Goal: Transaction & Acquisition: Download file/media

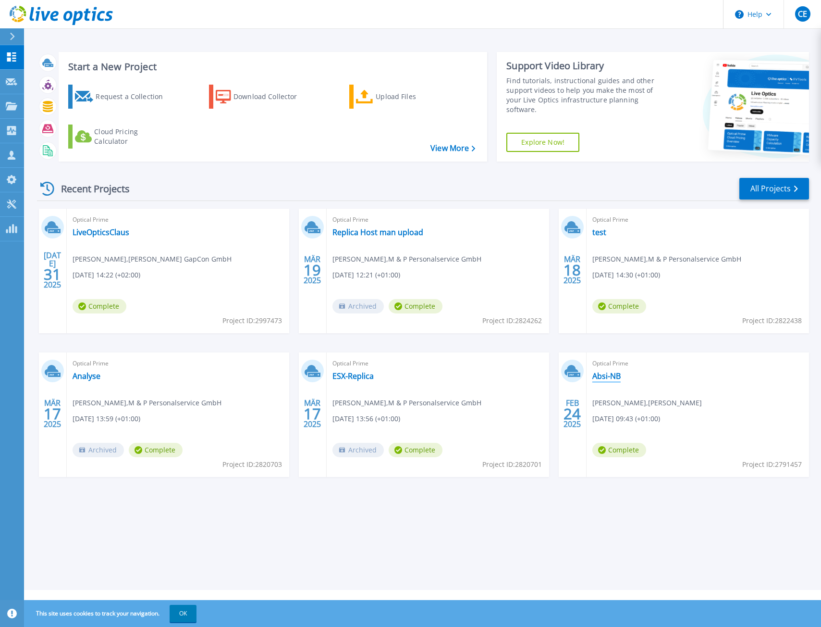
click at [604, 375] on link "Absi-NB" at bounding box center [607, 376] width 28 height 10
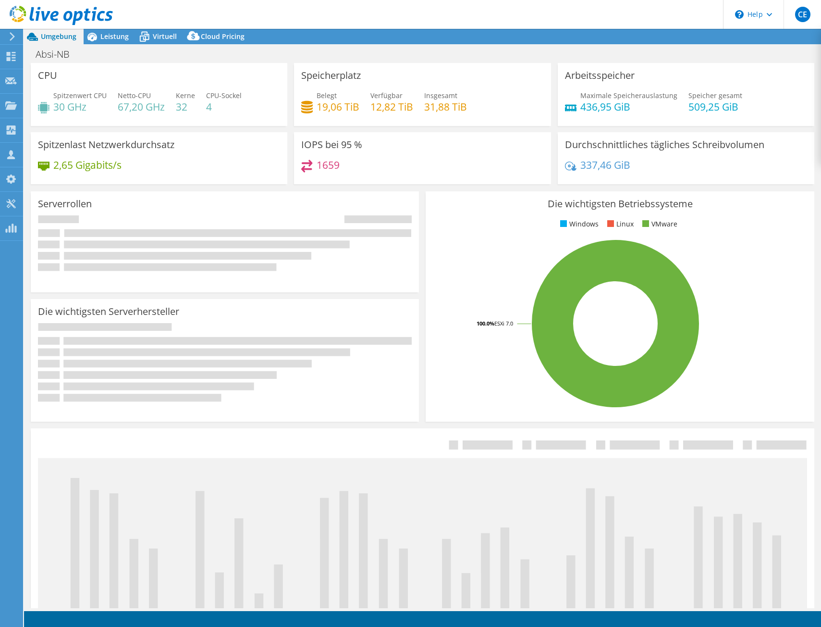
select select "USD"
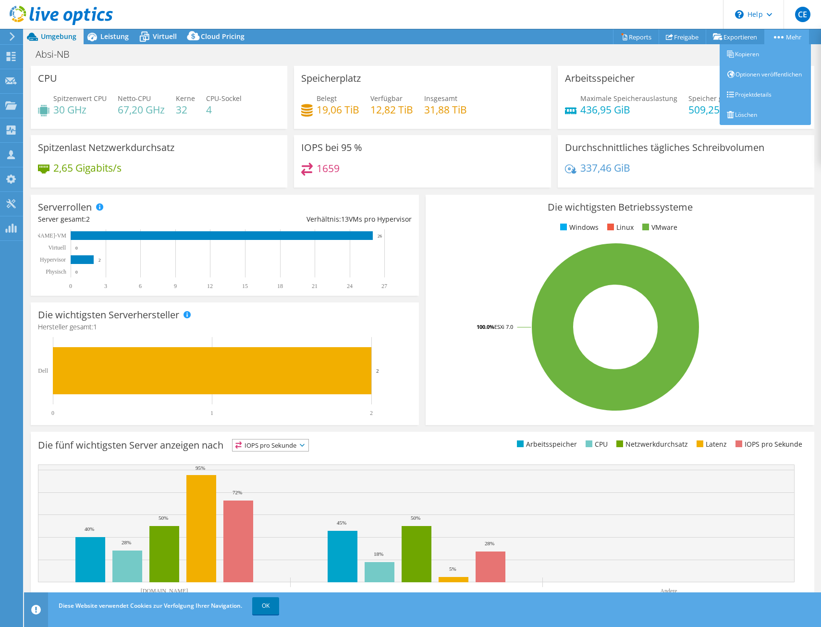
click at [790, 36] on link "Mehr" at bounding box center [787, 36] width 45 height 15
click at [795, 36] on link "Mehr" at bounding box center [787, 36] width 45 height 15
click at [764, 105] on link "Projektdetails" at bounding box center [765, 95] width 91 height 20
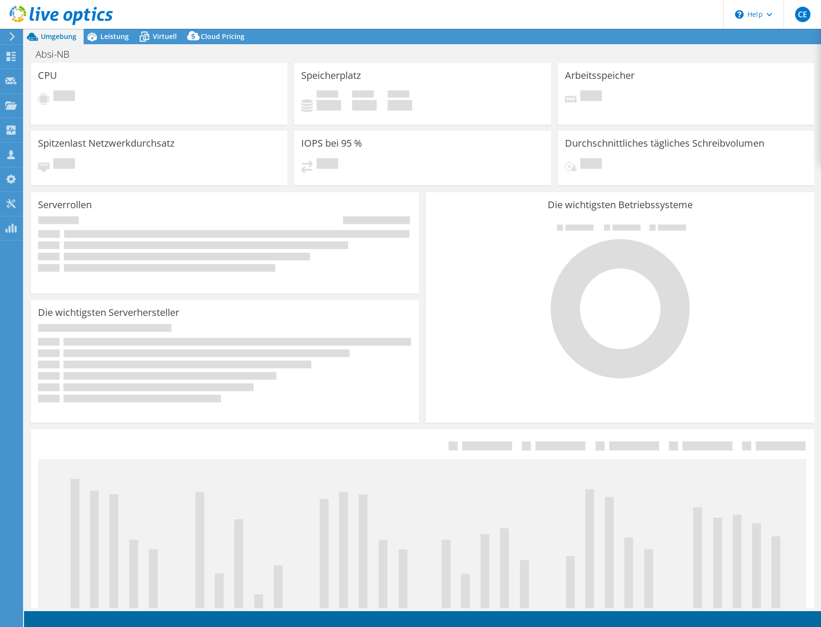
select select "USD"
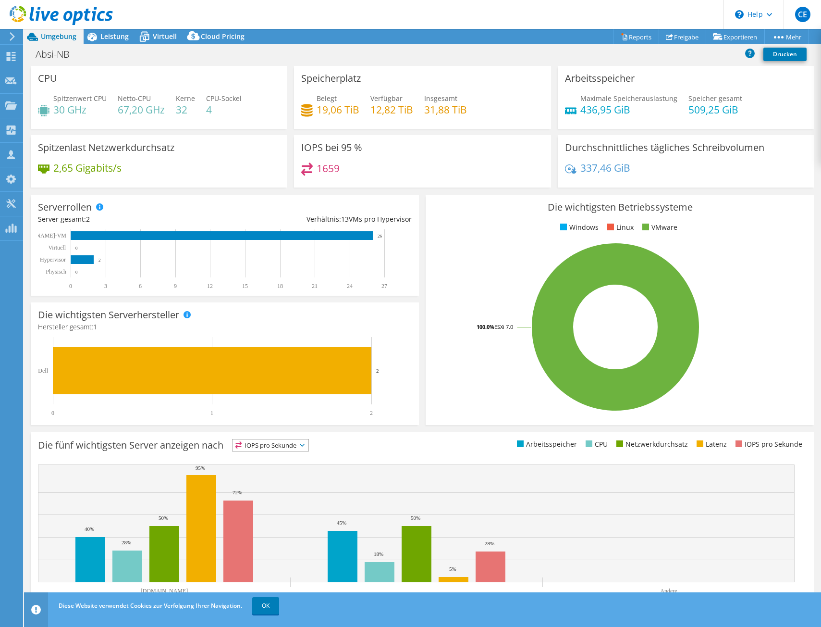
click at [410, 105] on h4 "12,82 TiB" at bounding box center [392, 109] width 43 height 11
click at [528, 123] on div "Belegt 19,06 TiB Verfügbar 12,82 TiB Insgesamt 31,88 TiB" at bounding box center [422, 108] width 242 height 31
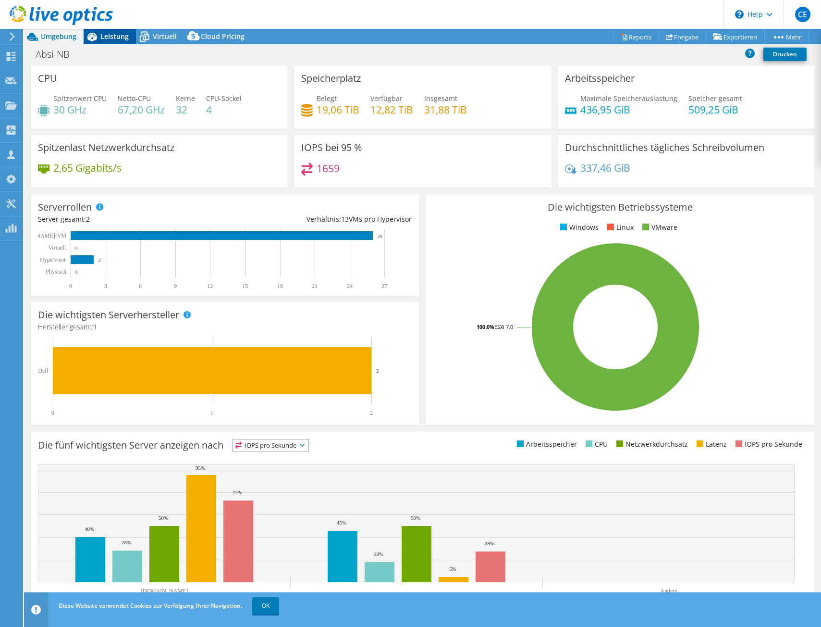
click at [99, 35] on icon at bounding box center [92, 36] width 17 height 17
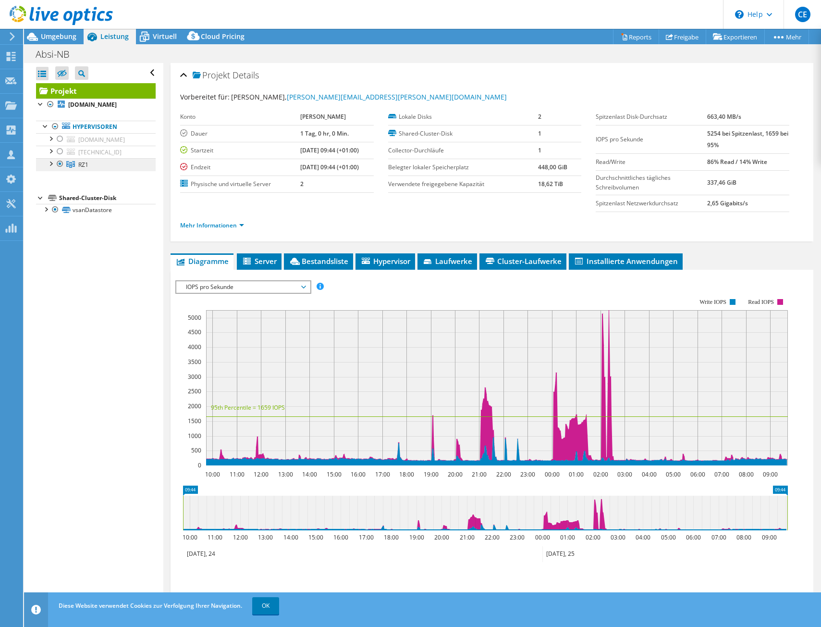
click at [88, 169] on span "RZ1" at bounding box center [83, 165] width 10 height 8
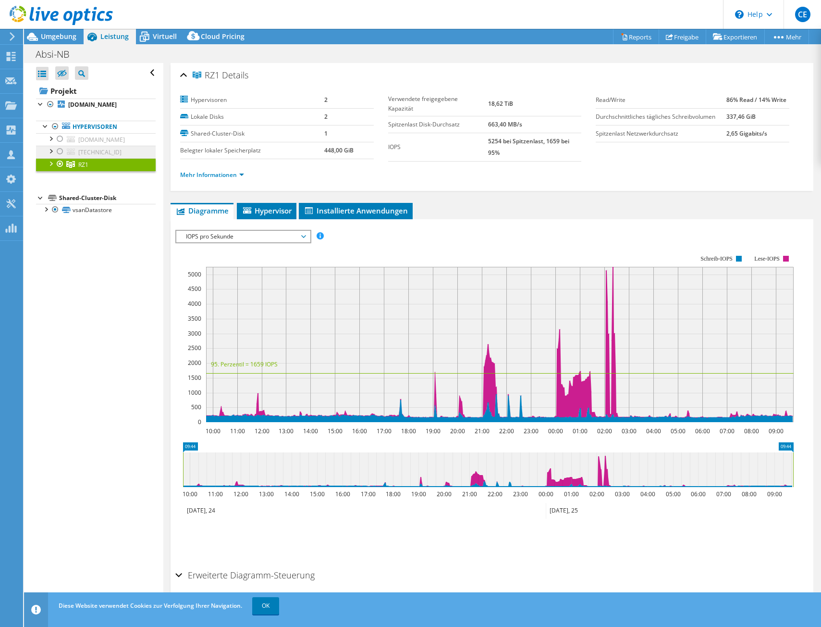
click at [94, 156] on span "[TECHNICAL_ID]" at bounding box center [99, 152] width 43 height 8
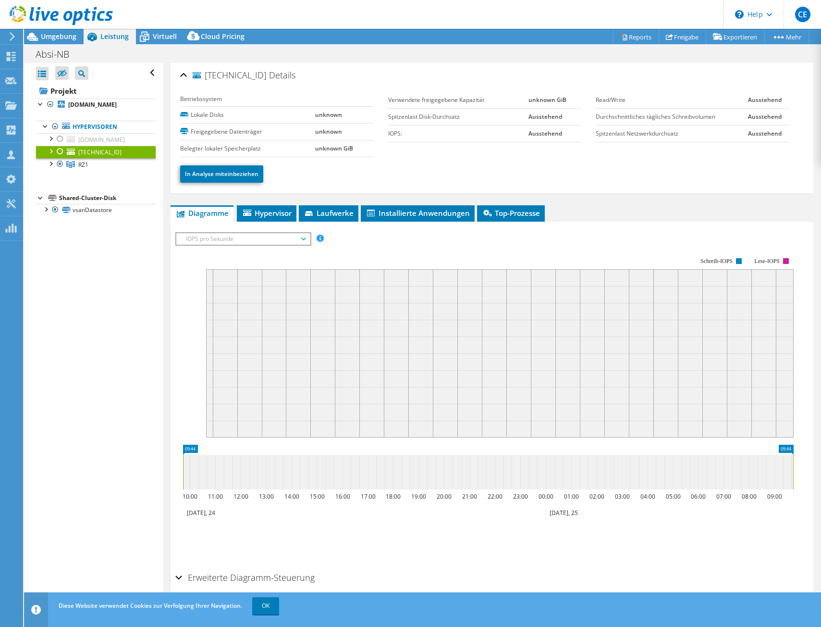
click at [62, 157] on div at bounding box center [60, 152] width 10 height 12
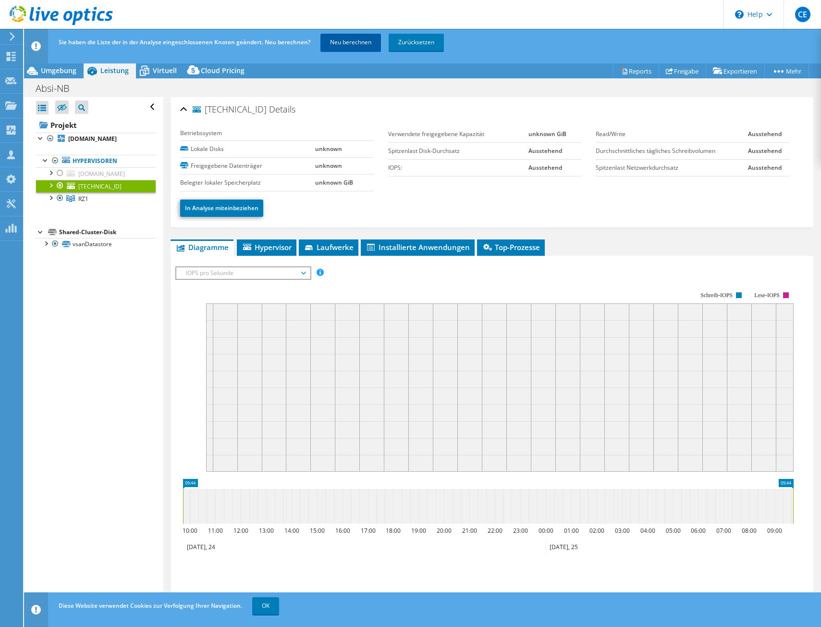
click at [367, 37] on link "Neu berechnen" at bounding box center [351, 42] width 61 height 17
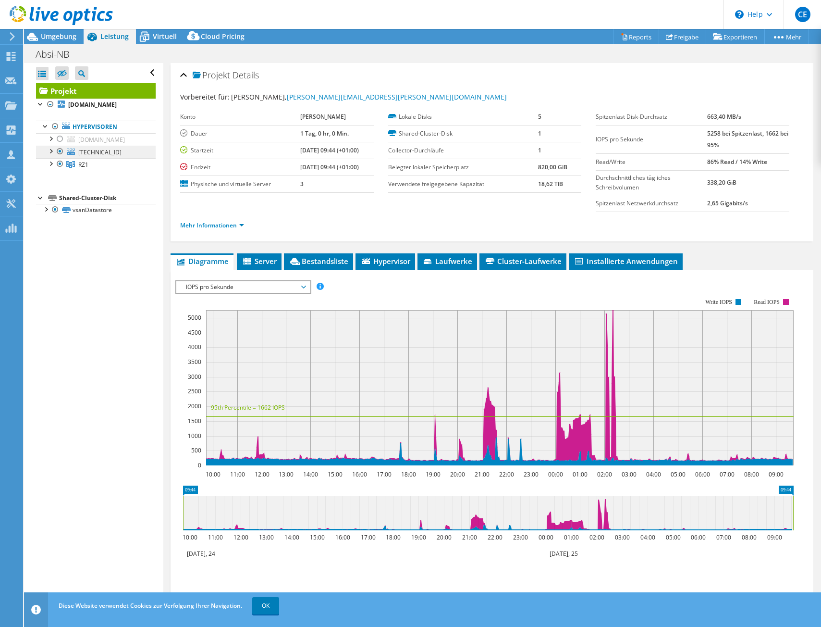
click at [97, 156] on span "[TECHNICAL_ID]" at bounding box center [99, 152] width 43 height 8
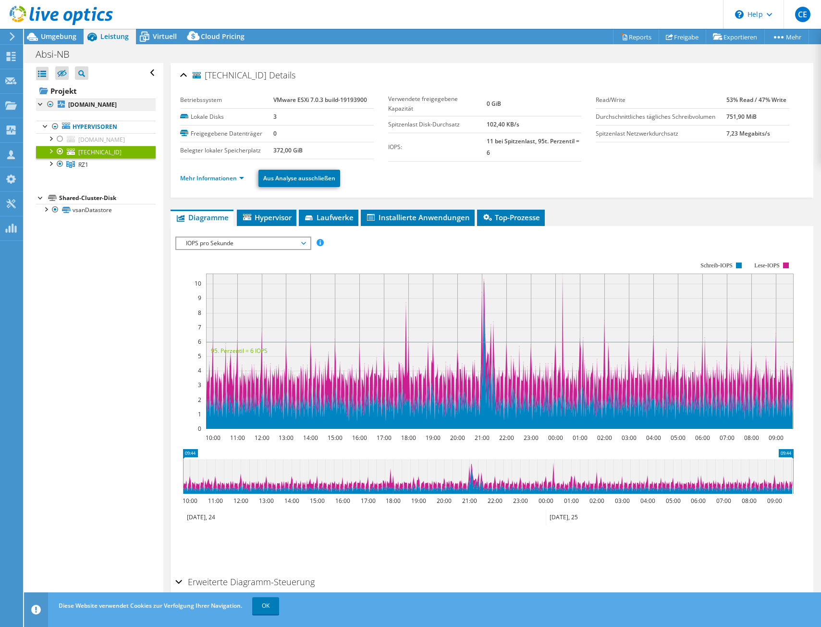
click at [101, 106] on b "[DOMAIN_NAME]" at bounding box center [92, 104] width 49 height 8
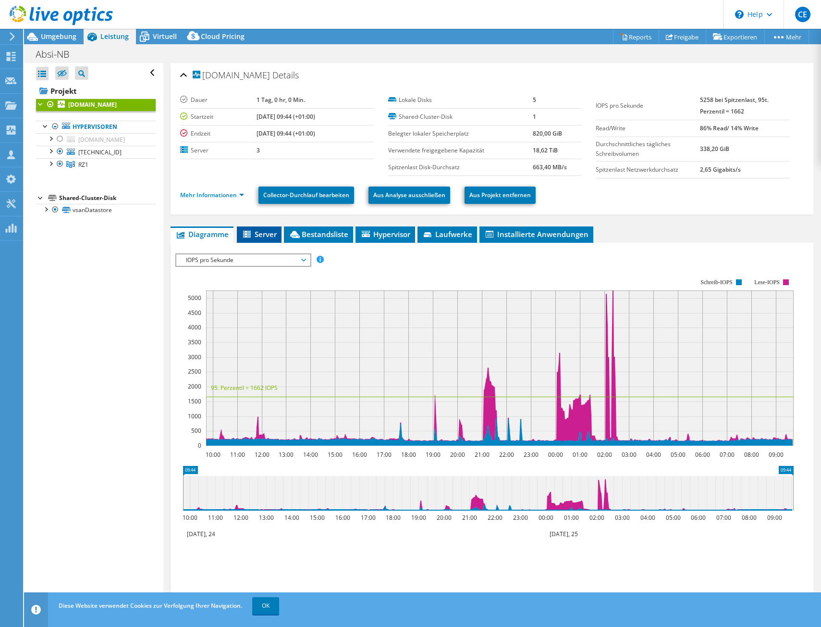
click at [264, 234] on span "Server" at bounding box center [259, 234] width 35 height 10
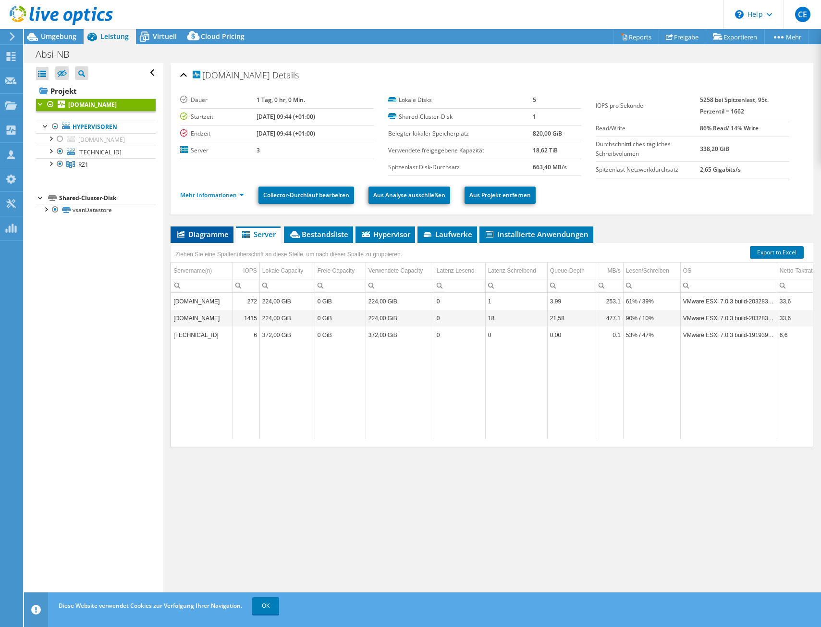
click at [176, 239] on li "Diagramme" at bounding box center [202, 234] width 63 height 16
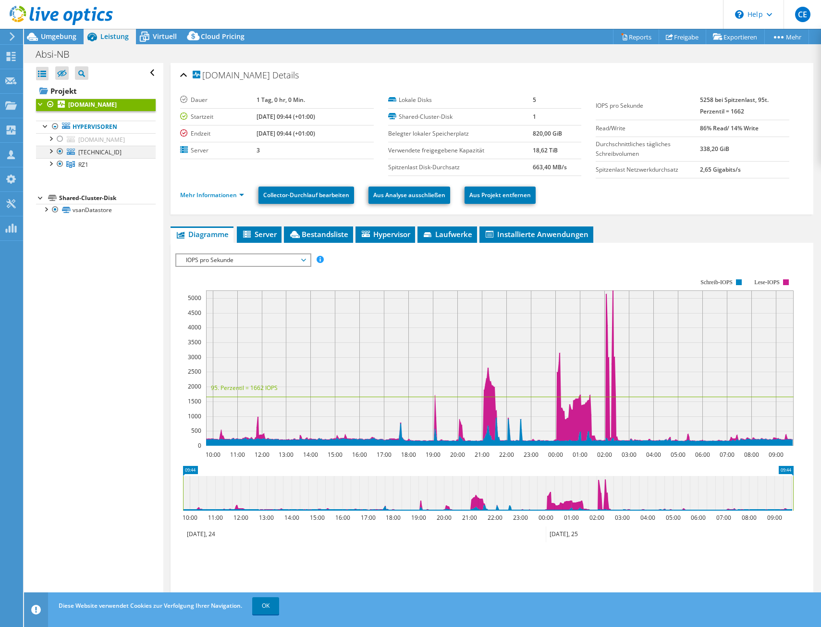
click at [60, 157] on div at bounding box center [60, 152] width 10 height 12
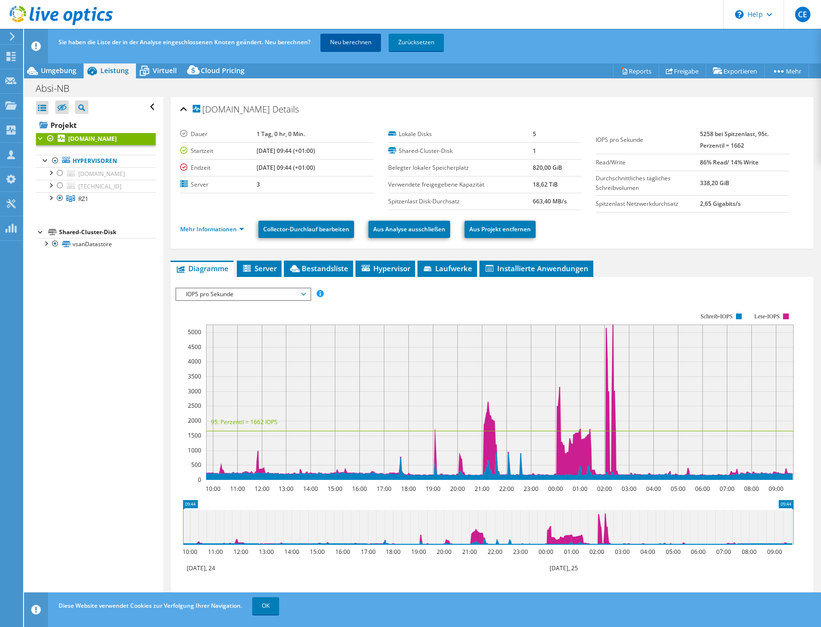
click at [334, 42] on link "Neu berechnen" at bounding box center [351, 42] width 61 height 17
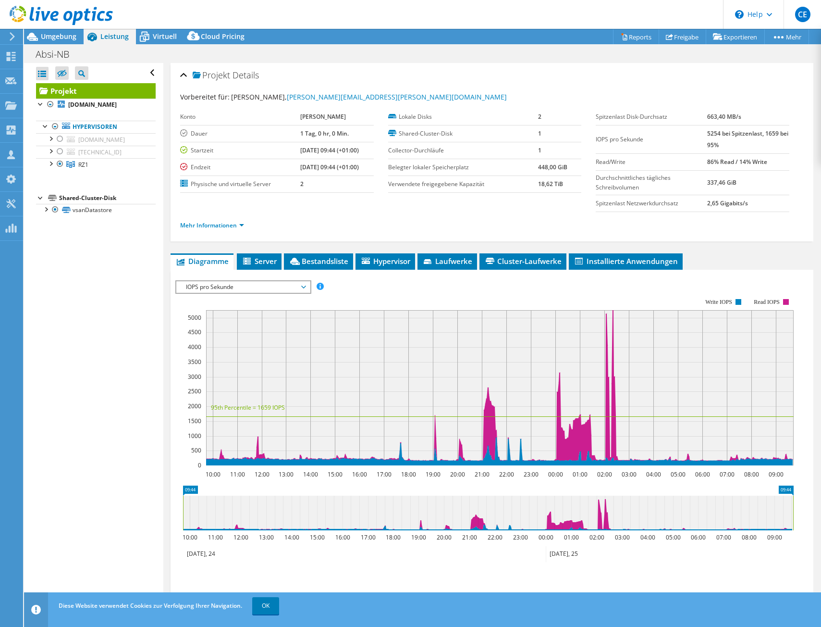
click at [117, 283] on div "Alle öffnen Alle schließen Ausgeschlossene Knoten verbergen Projektbaumfilter" at bounding box center [93, 335] width 139 height 545
click at [87, 99] on link "[DOMAIN_NAME]" at bounding box center [96, 105] width 120 height 12
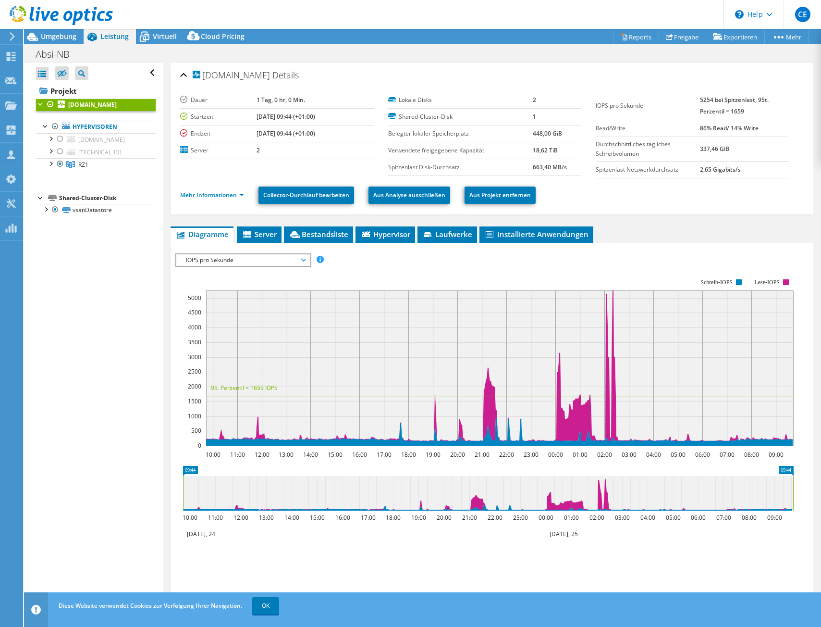
click at [204, 199] on li "Mehr Informationen" at bounding box center [215, 195] width 70 height 11
click at [203, 196] on link "Mehr Informationen" at bounding box center [212, 195] width 64 height 8
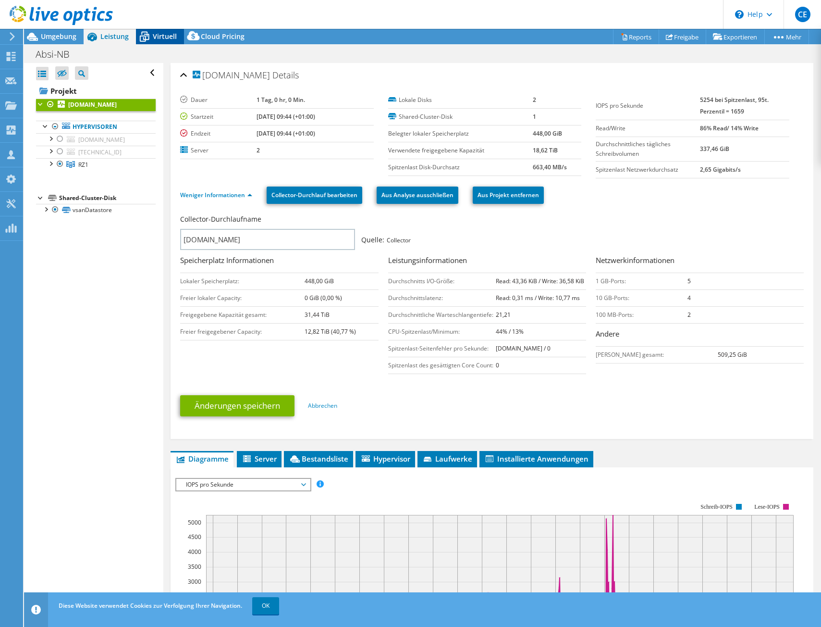
click at [150, 37] on icon at bounding box center [144, 36] width 17 height 17
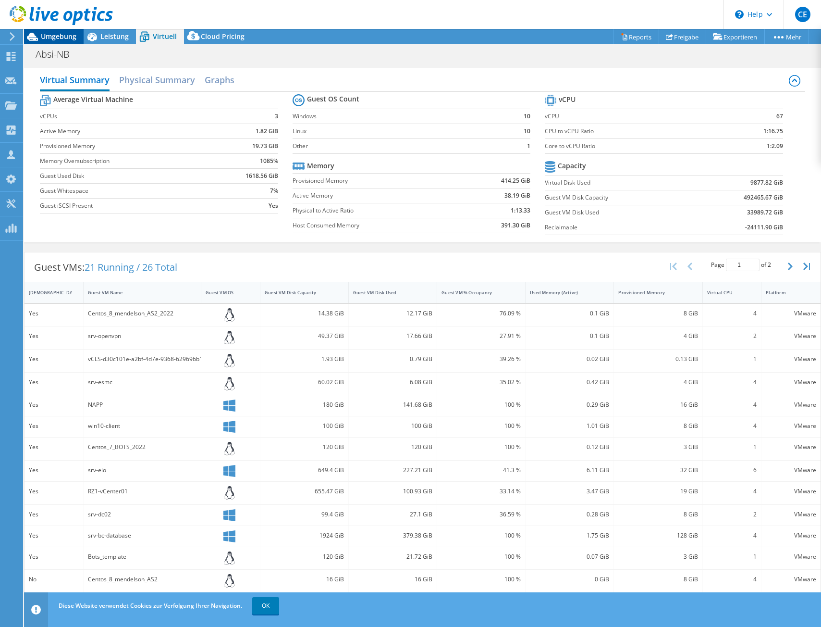
click at [69, 36] on span "Umgebung" at bounding box center [59, 36] width 36 height 9
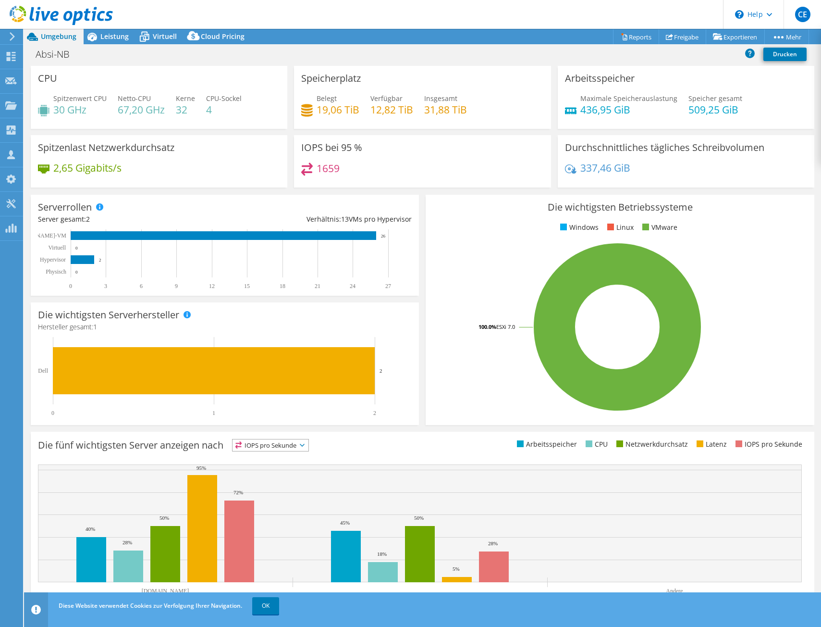
click at [406, 108] on h4 "12,82 TiB" at bounding box center [392, 109] width 43 height 11
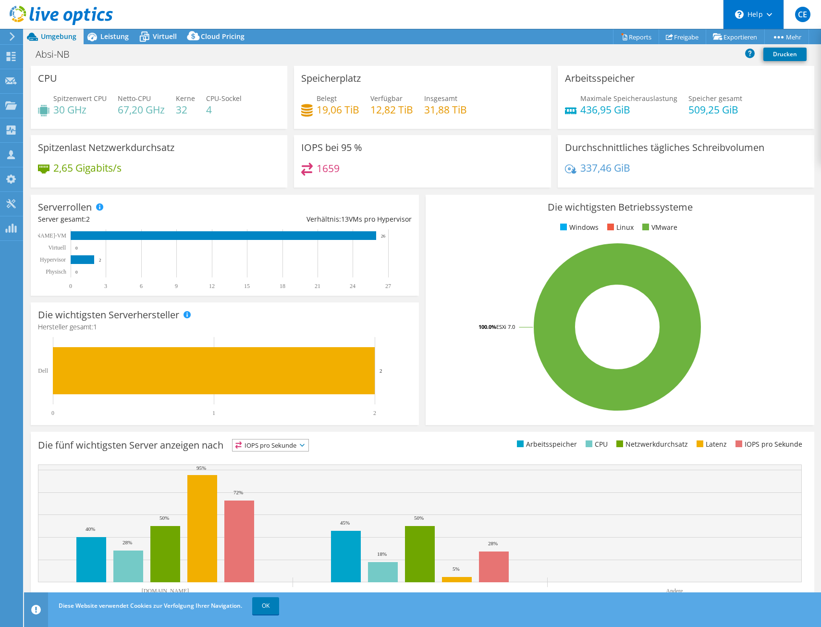
click at [742, 3] on div "\n Help" at bounding box center [753, 14] width 61 height 29
click at [742, 4] on div "\n Help" at bounding box center [753, 14] width 61 height 29
click at [15, 201] on use at bounding box center [10, 203] width 9 height 9
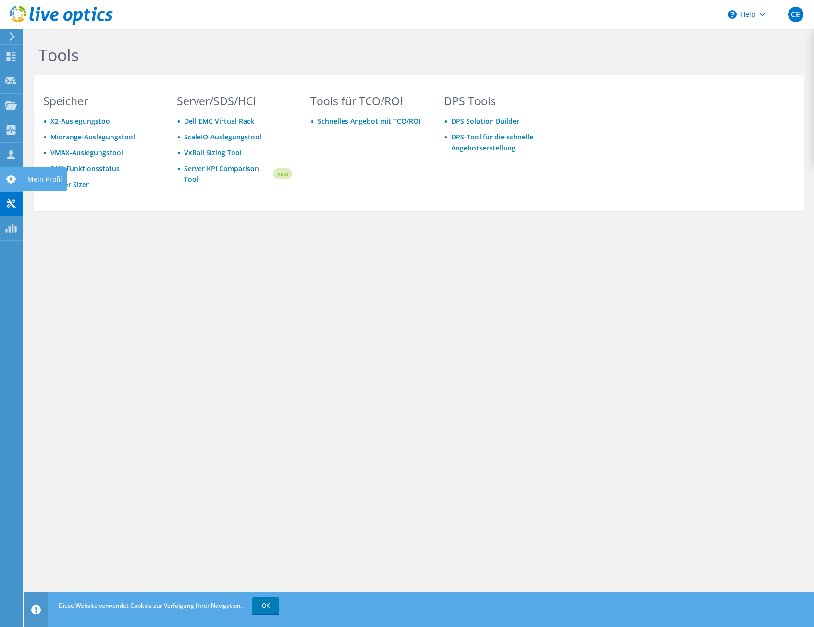
click at [11, 175] on icon at bounding box center [11, 178] width 12 height 9
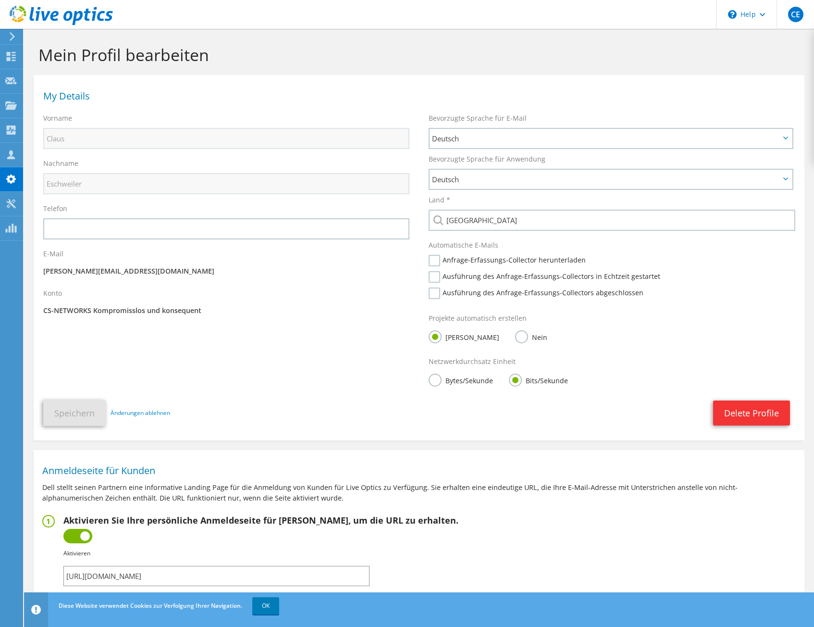
click at [425, 380] on div "Netzwerkdurchsatz Einheit Bytes/Sekunde Bits/Sekunde" at bounding box center [611, 373] width 385 height 43
click at [433, 381] on label "Bytes/Sekunde" at bounding box center [461, 379] width 64 height 12
click at [0, 0] on input "Bytes/Sekunde" at bounding box center [0, 0] width 0 height 0
click at [68, 413] on button "Speichern" at bounding box center [74, 413] width 62 height 26
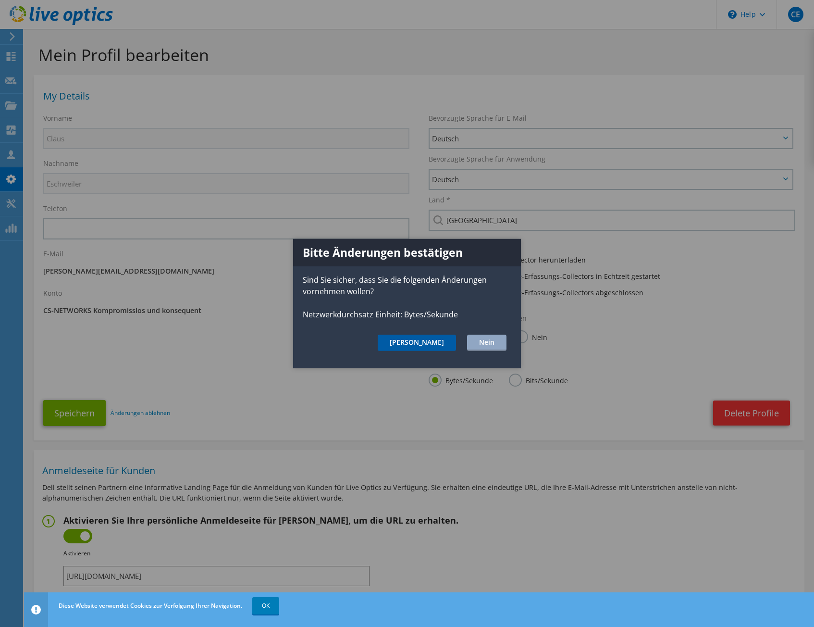
click at [447, 346] on button "Ja" at bounding box center [417, 343] width 78 height 16
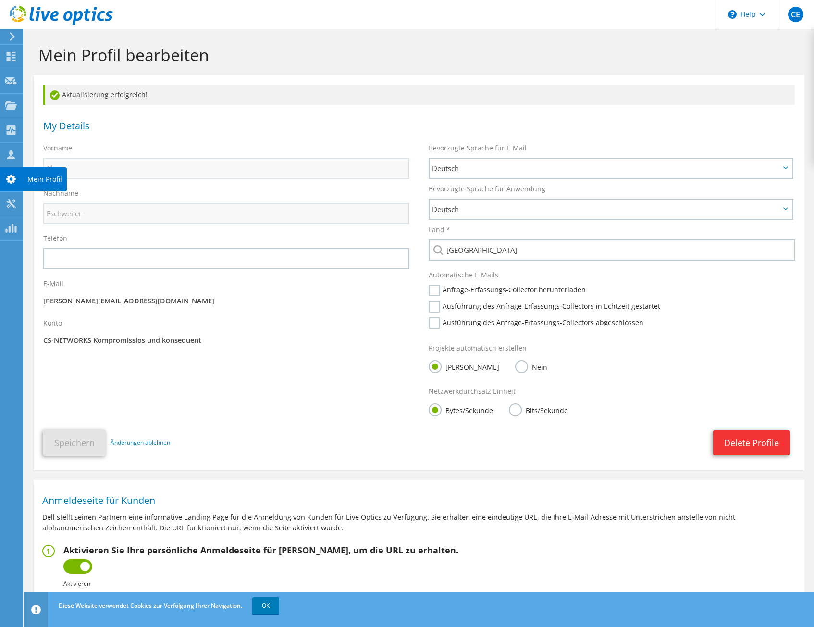
click at [11, 180] on use at bounding box center [11, 178] width 10 height 9
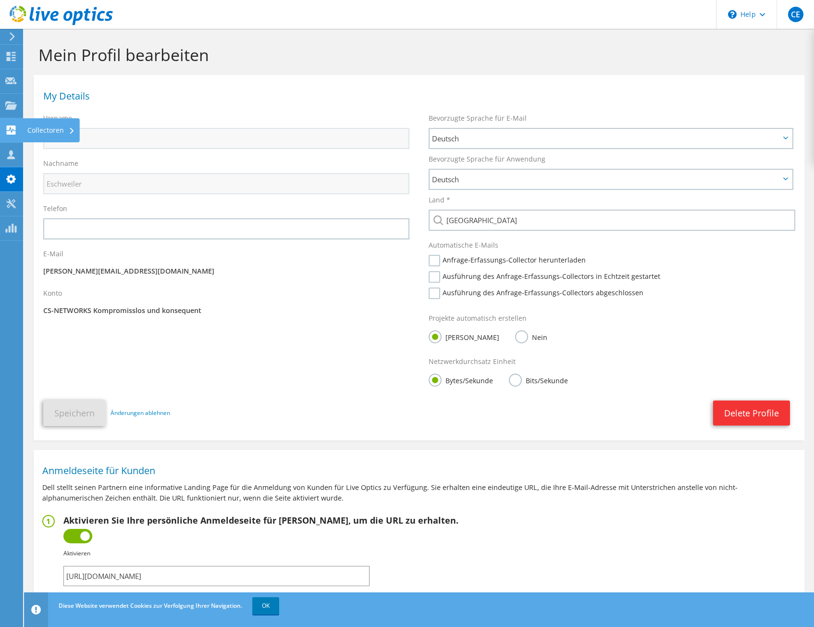
click at [16, 126] on icon at bounding box center [11, 129] width 12 height 9
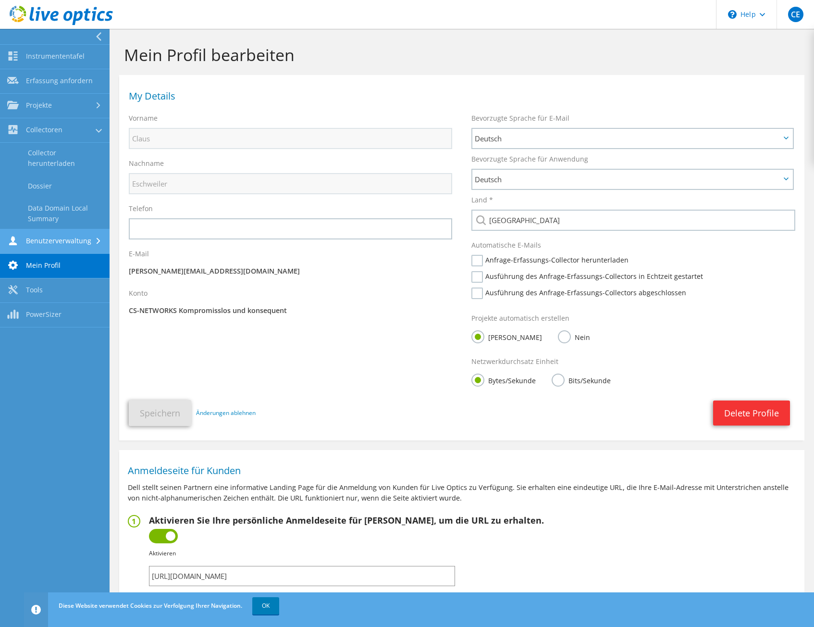
click at [70, 241] on link "Benutzerverwaltung" at bounding box center [55, 241] width 110 height 25
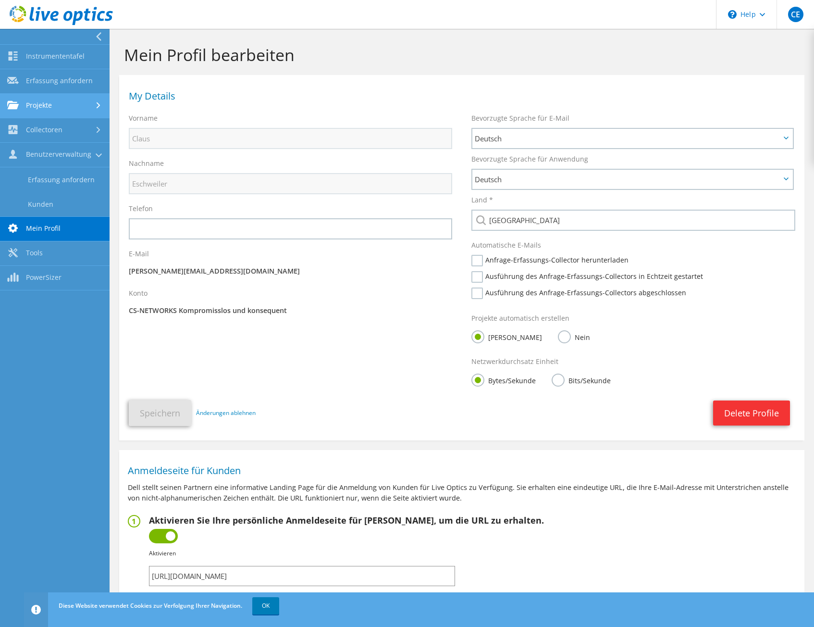
click at [46, 109] on link "Projekte" at bounding box center [55, 106] width 110 height 25
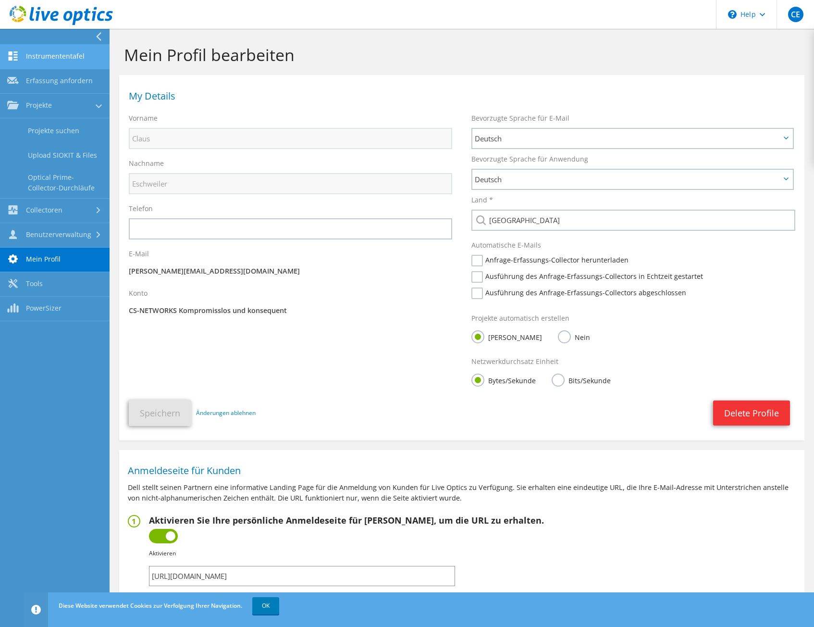
click at [49, 47] on link "Instrumententafel" at bounding box center [55, 57] width 110 height 25
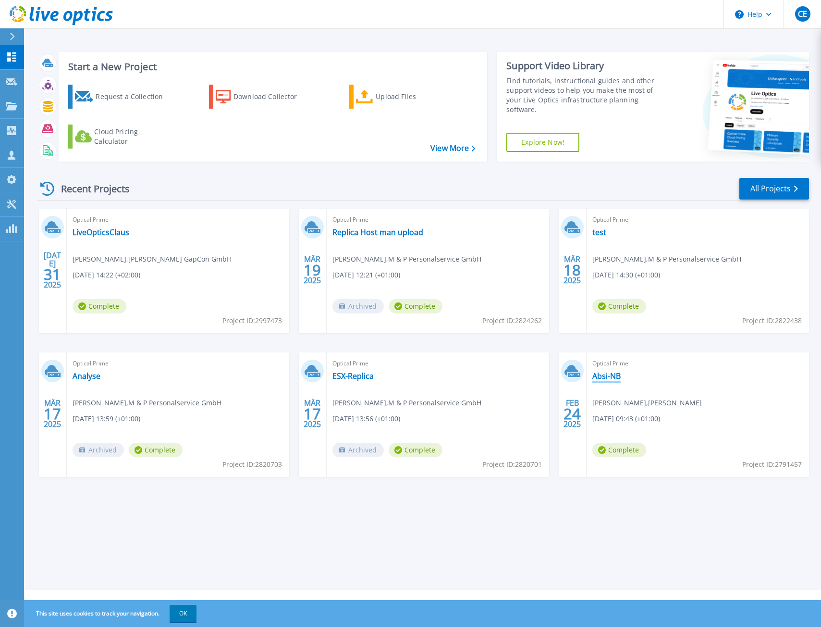
click at [614, 372] on link "Absi-NB" at bounding box center [607, 376] width 28 height 10
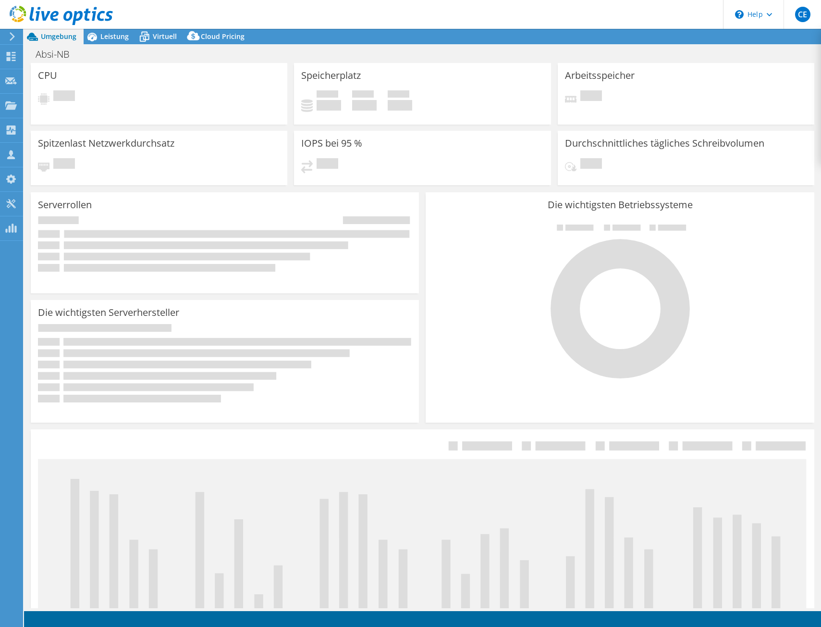
select select "USD"
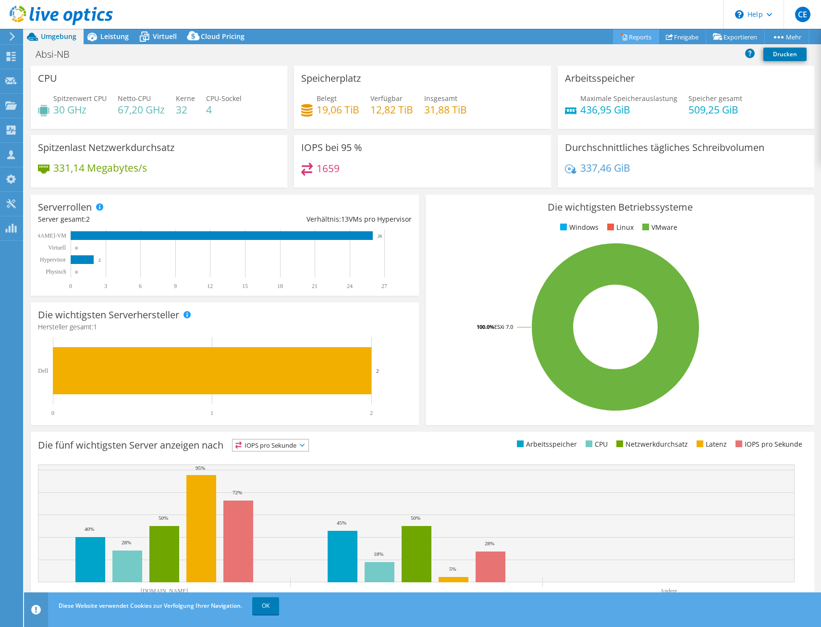
click at [627, 35] on link "Reports" at bounding box center [636, 36] width 46 height 15
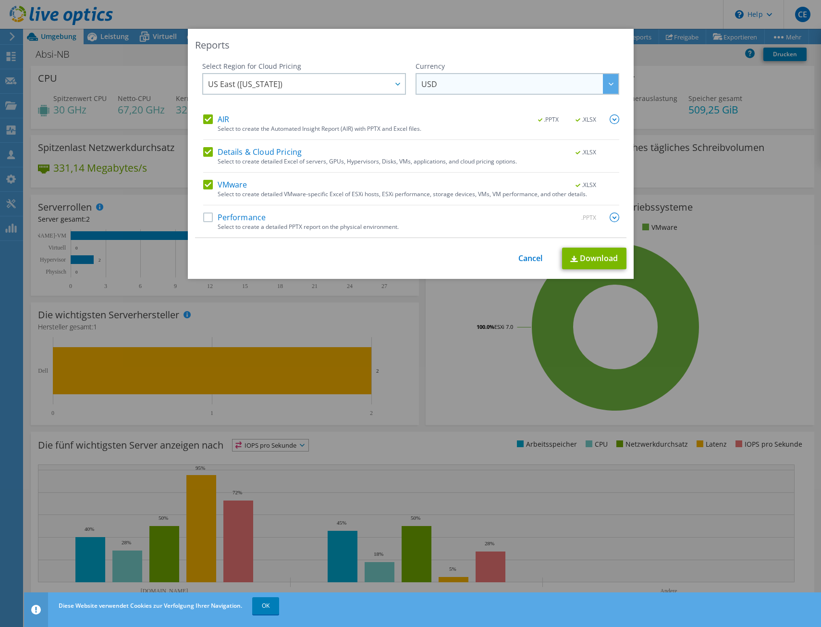
click at [449, 81] on span "USD" at bounding box center [520, 84] width 197 height 20
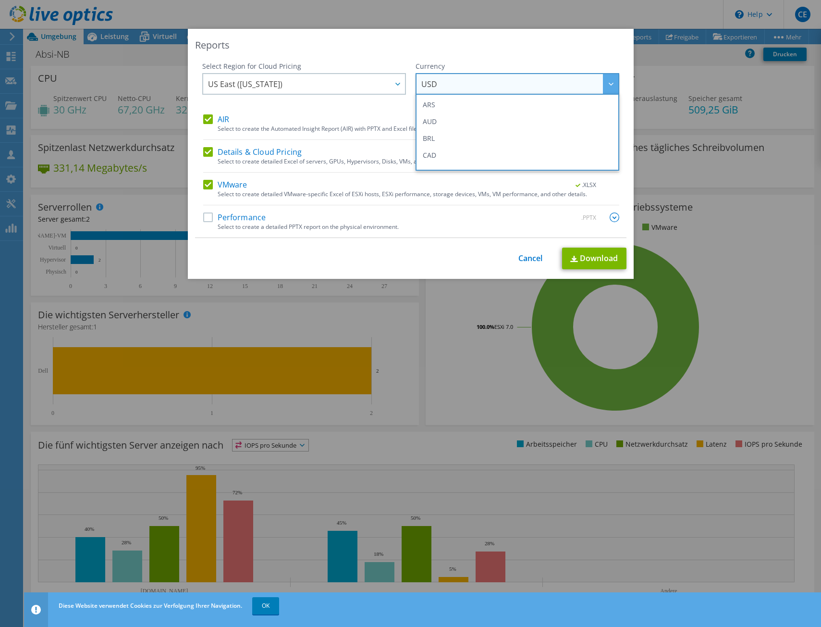
click at [449, 80] on span "USD" at bounding box center [520, 84] width 197 height 20
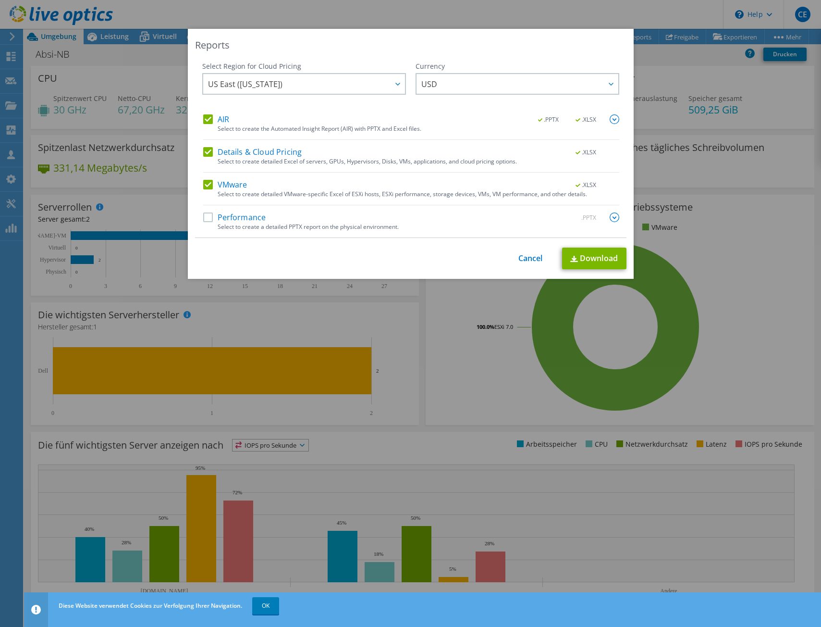
click at [203, 152] on label "Details & Cloud Pricing" at bounding box center [252, 152] width 99 height 10
click at [0, 0] on input "Details & Cloud Pricing" at bounding box center [0, 0] width 0 height 0
click at [207, 188] on label "VMware" at bounding box center [225, 185] width 44 height 10
click at [0, 0] on input "VMware" at bounding box center [0, 0] width 0 height 0
click at [613, 119] on img at bounding box center [615, 119] width 10 height 10
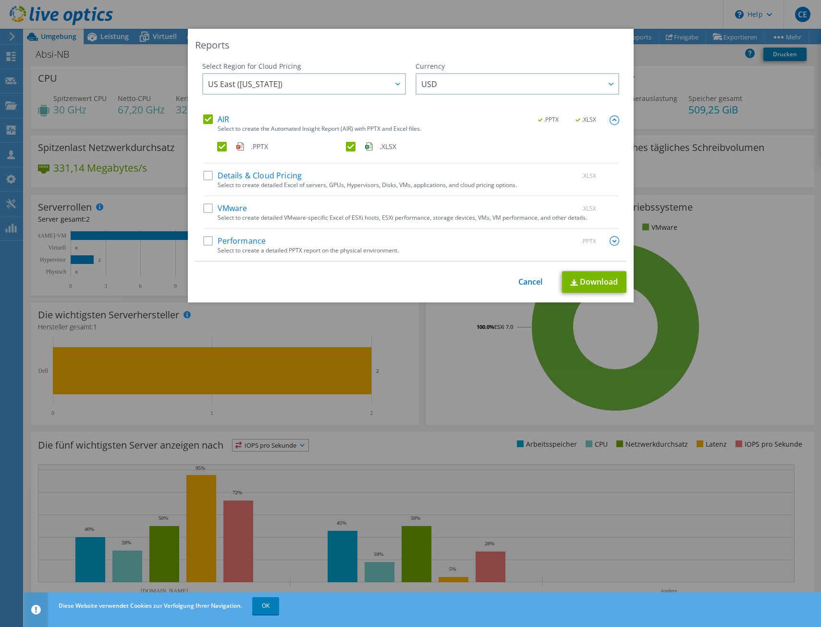
click at [348, 146] on label ".XLSX" at bounding box center [409, 147] width 127 height 10
click at [0, 0] on input ".XLSX" at bounding box center [0, 0] width 0 height 0
click at [599, 281] on link "Download" at bounding box center [594, 282] width 64 height 22
click at [520, 285] on link "Cancel" at bounding box center [531, 281] width 25 height 9
